Goal: Find contact information: Find contact information

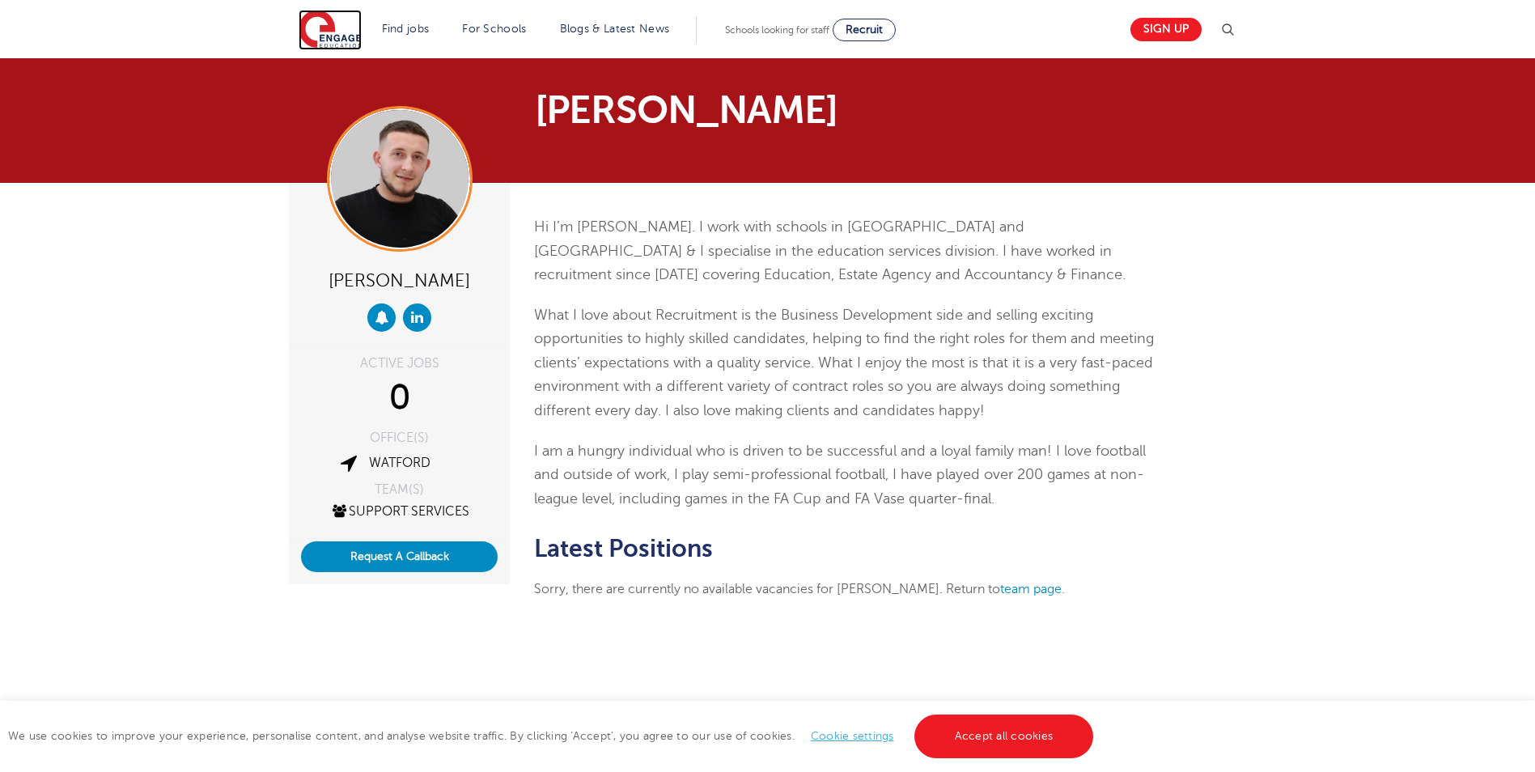
click at [342, 33] on img at bounding box center [330, 30] width 63 height 40
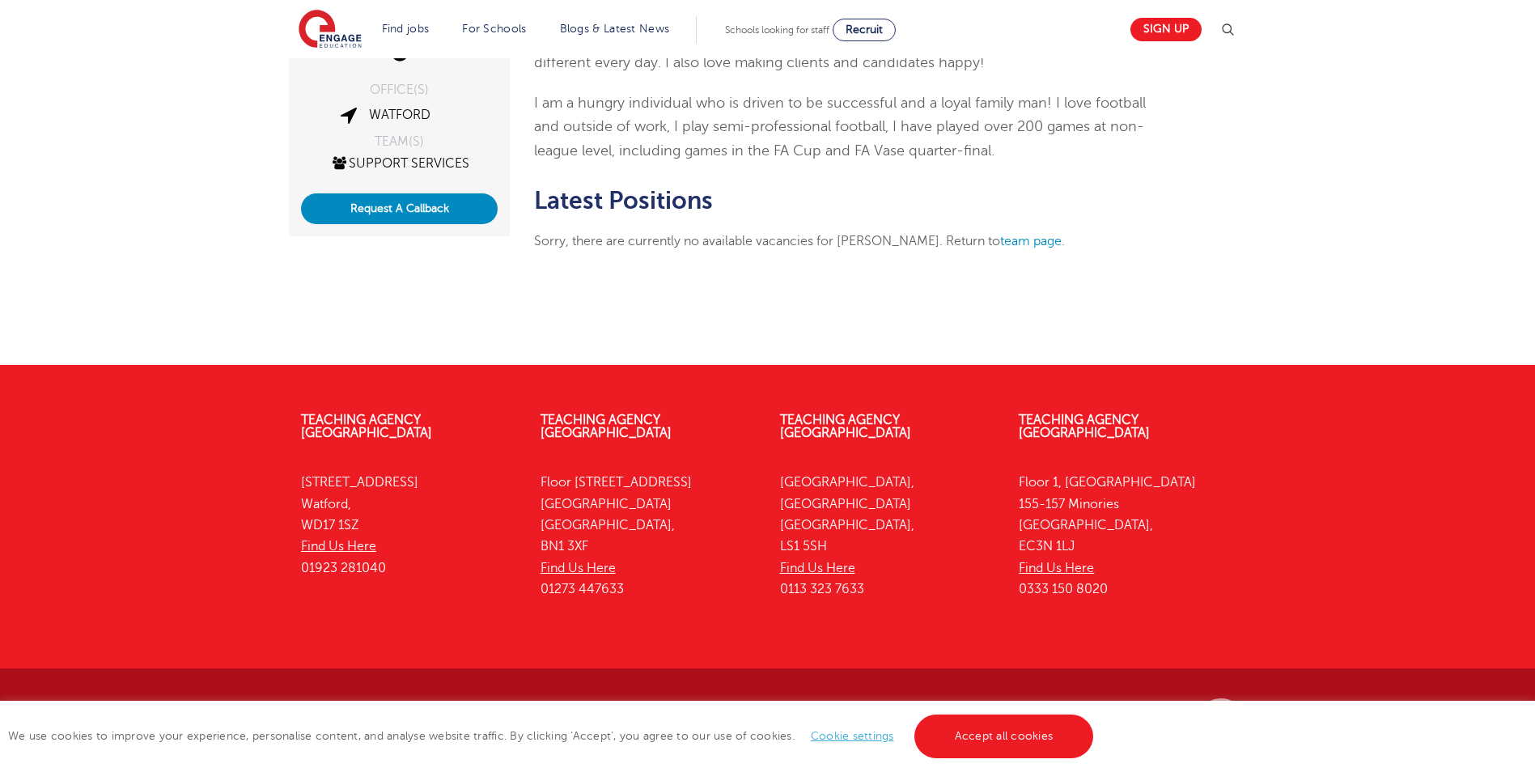
scroll to position [363, 0]
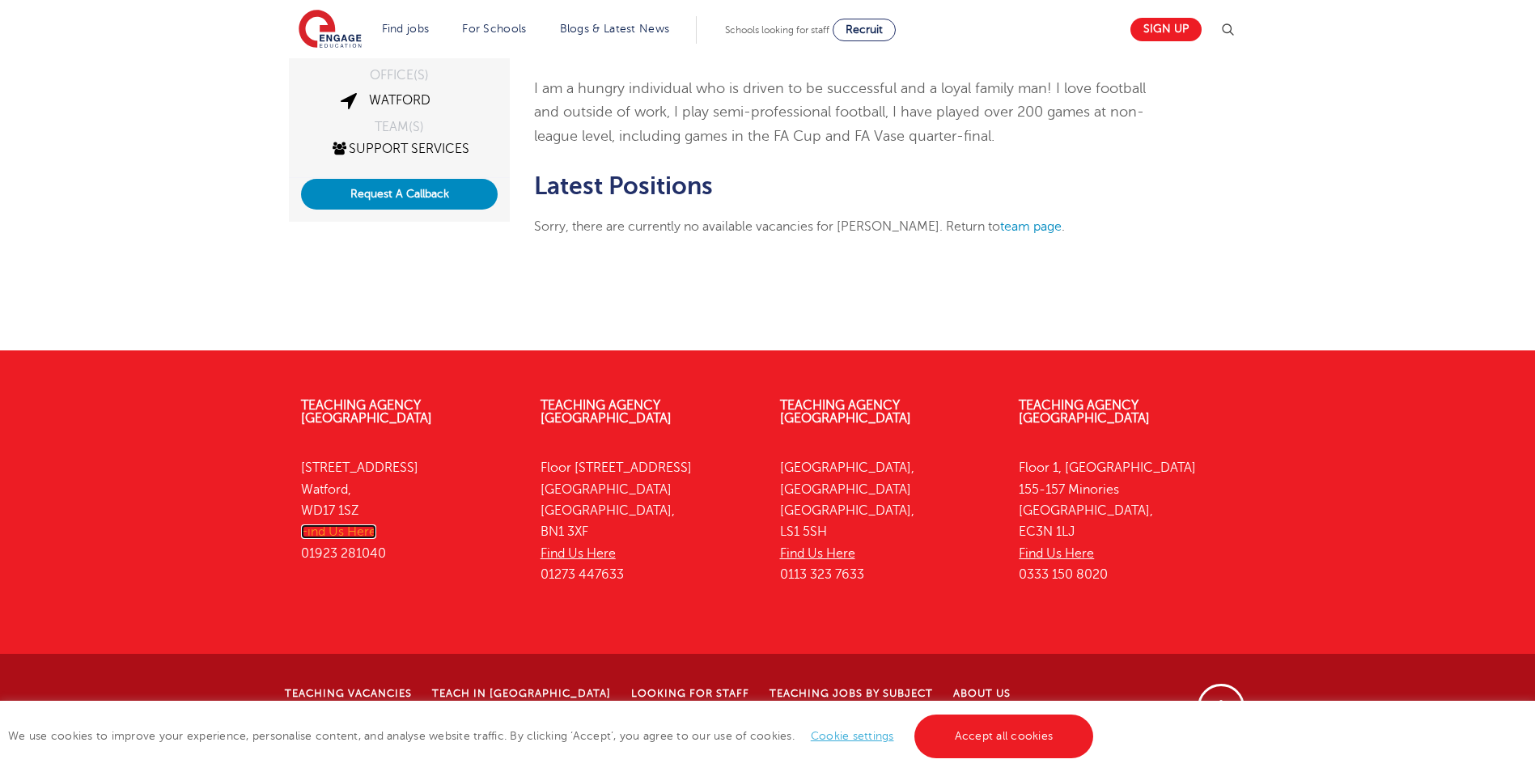
click at [365, 524] on link "Find Us Here" at bounding box center [338, 531] width 75 height 15
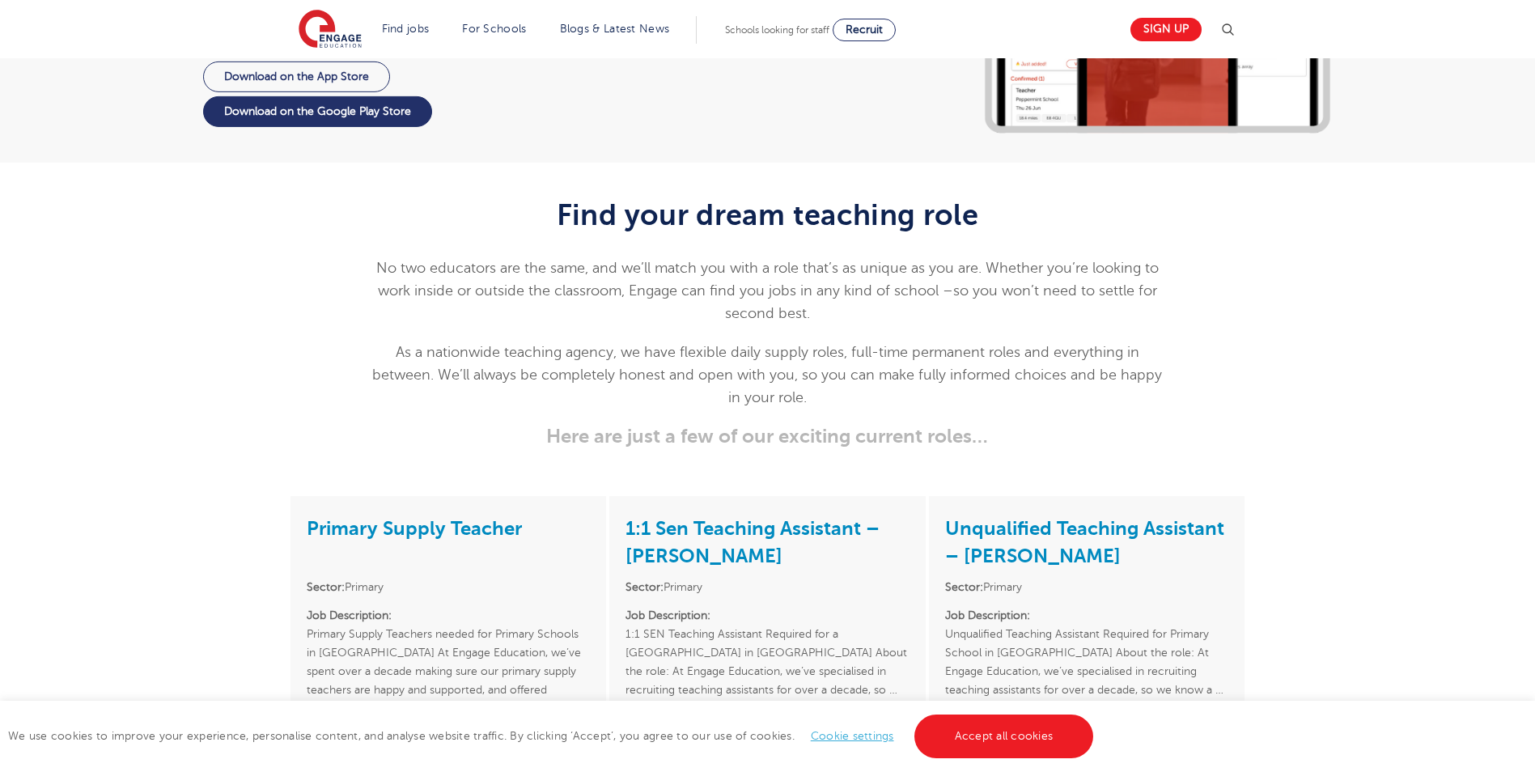
scroll to position [2185, 0]
